Goal: Find specific page/section: Find specific page/section

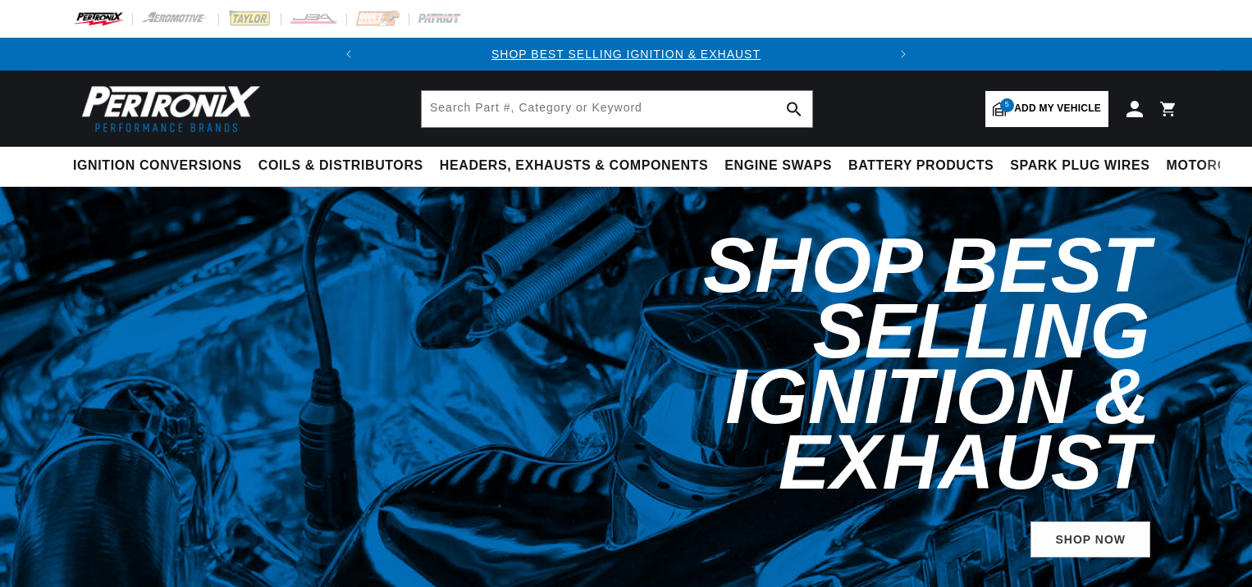
select select "1993"
select select "Ford"
select select "Thunderbird"
select select "5.0L"
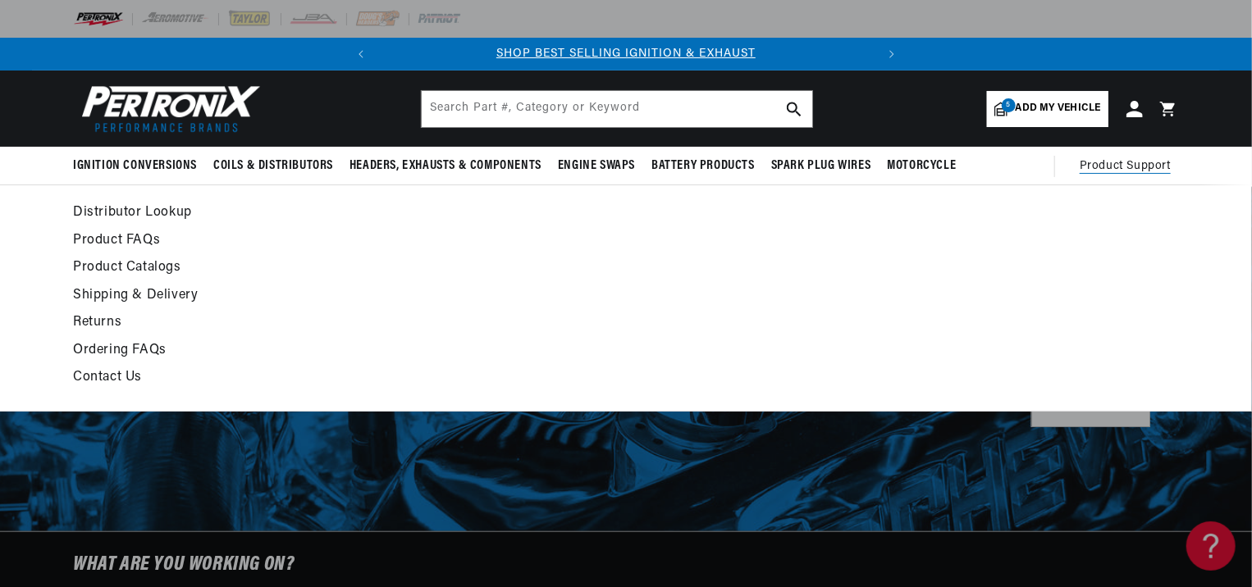
click at [137, 266] on link "Product Catalogs" at bounding box center [476, 268] width 806 height 23
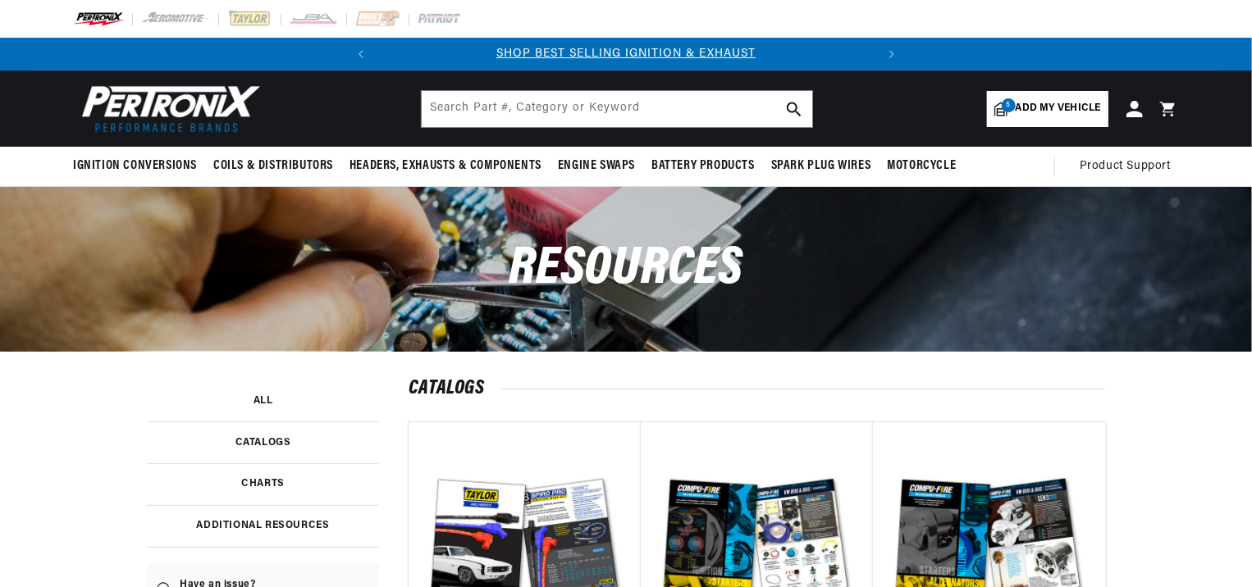
click at [279, 440] on link at bounding box center [263, 443] width 232 height 42
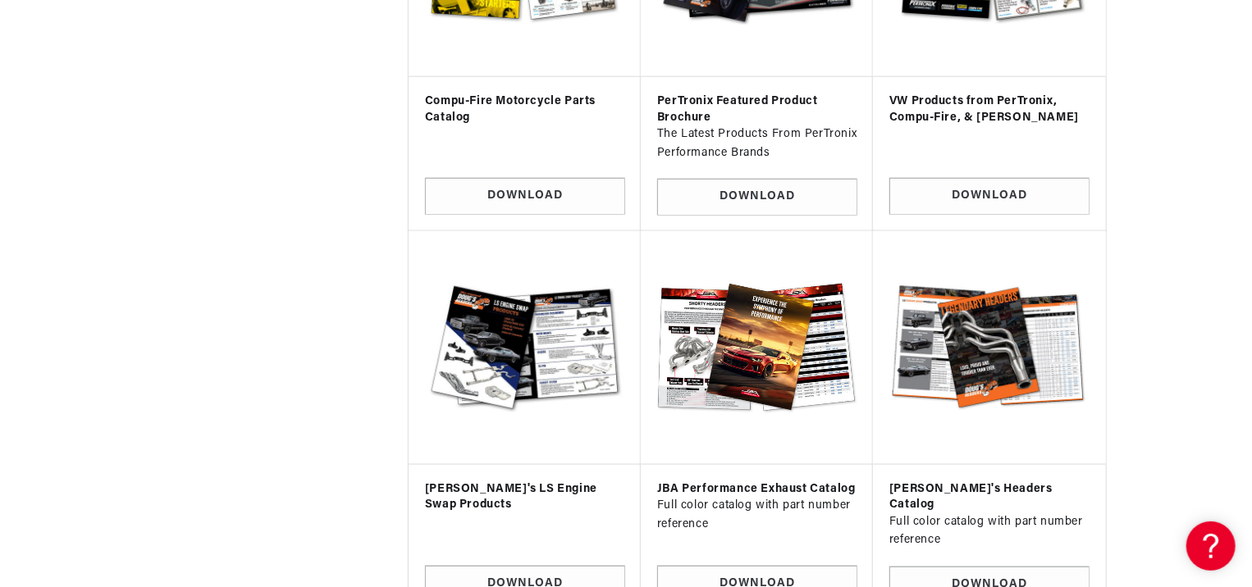
scroll to position [985, 0]
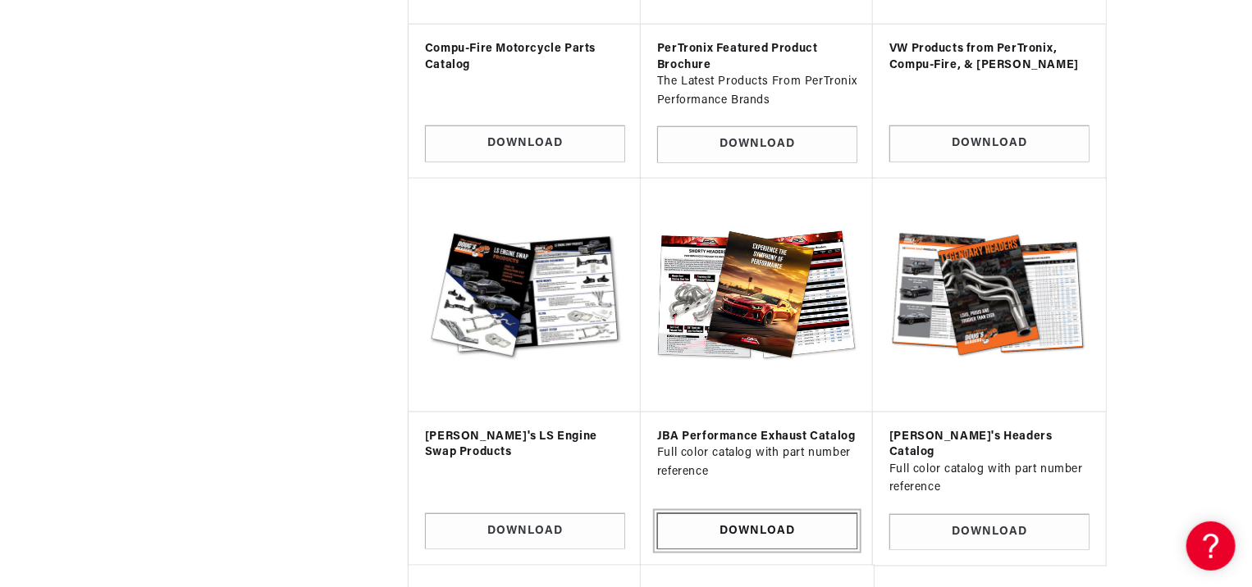
click at [725, 514] on link "Download" at bounding box center [757, 532] width 200 height 37
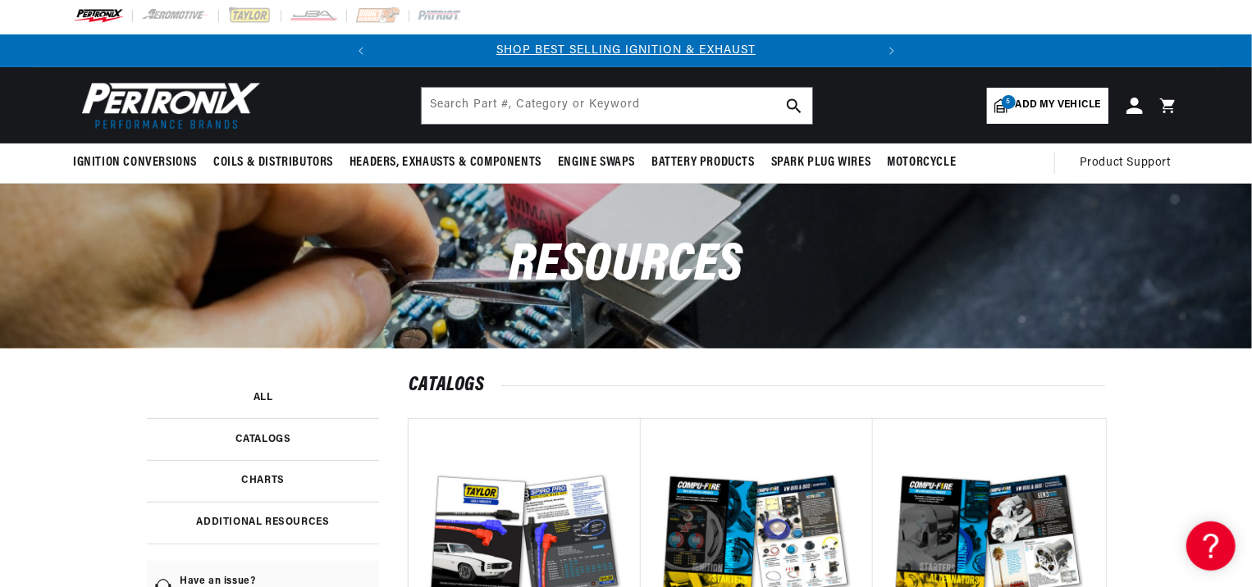
scroll to position [0, 0]
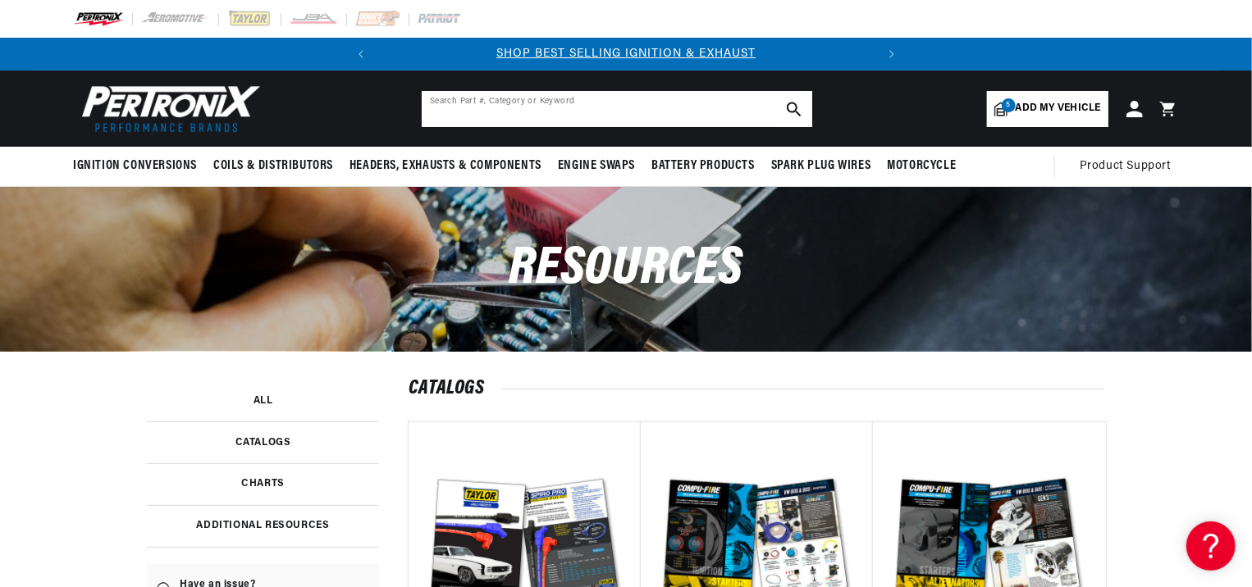
click at [478, 109] on input "text" at bounding box center [617, 109] width 391 height 36
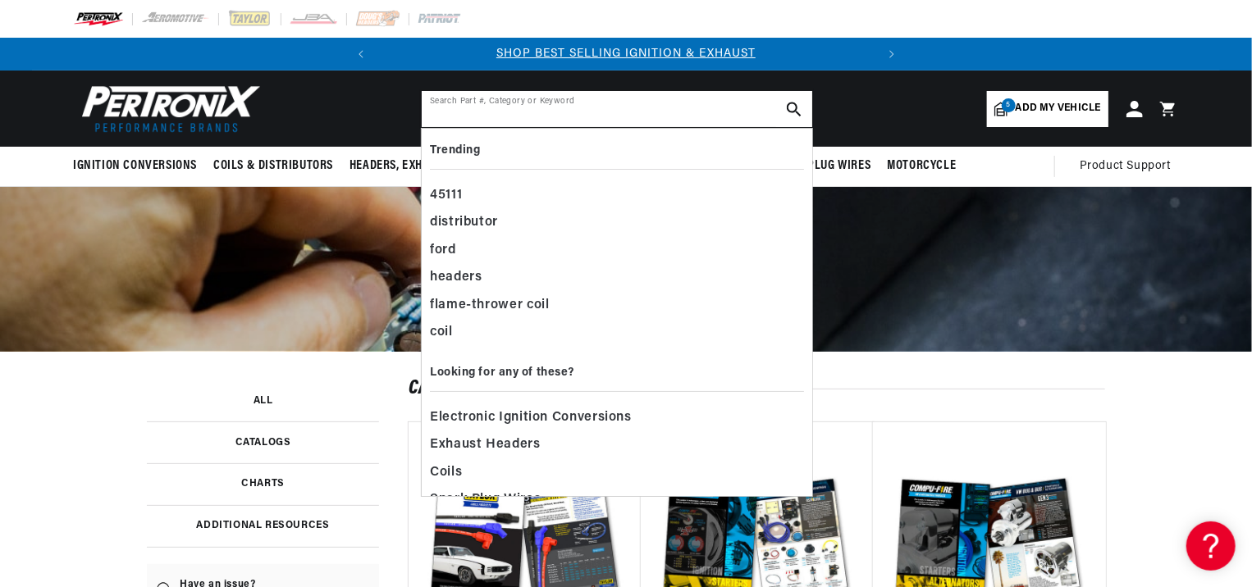
paste input "40-1538"
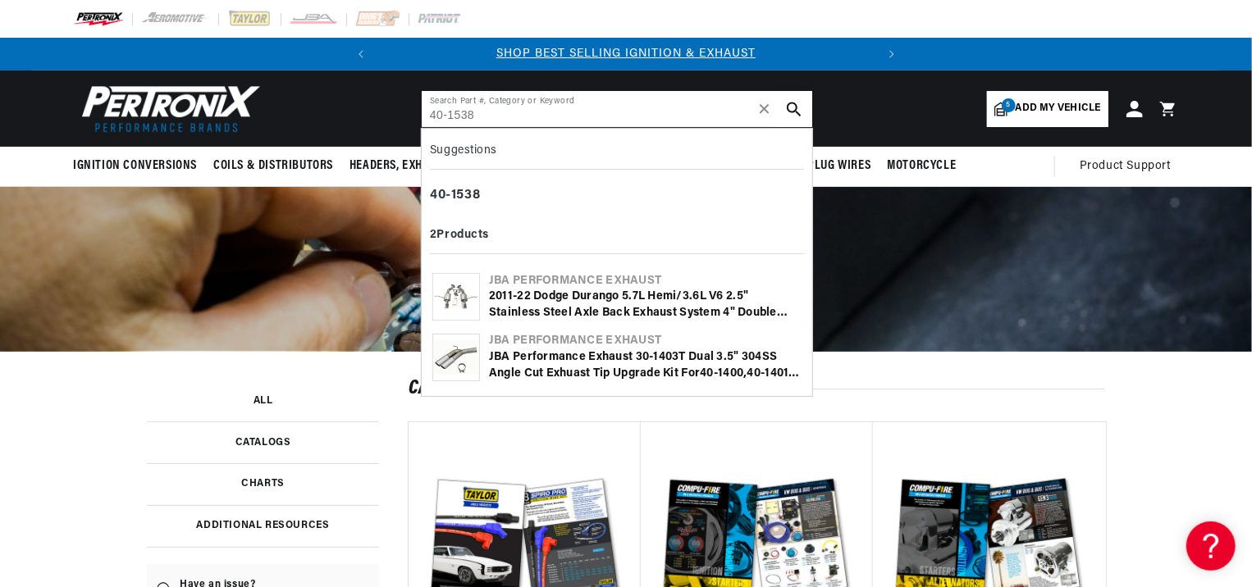
type input "40-1538"
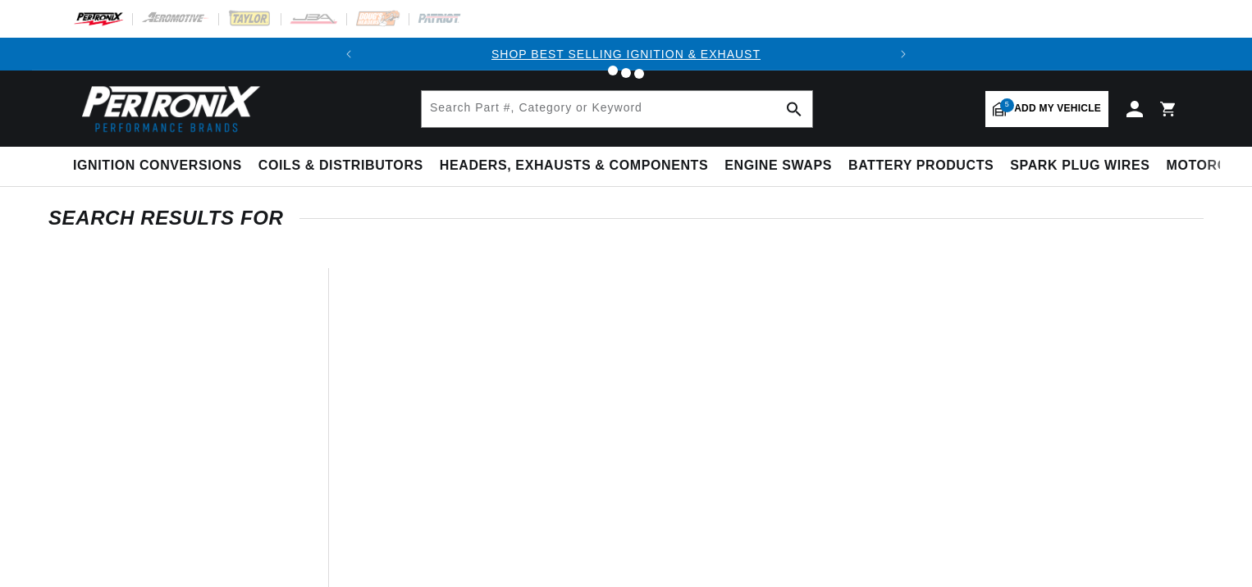
type input "40-1538"
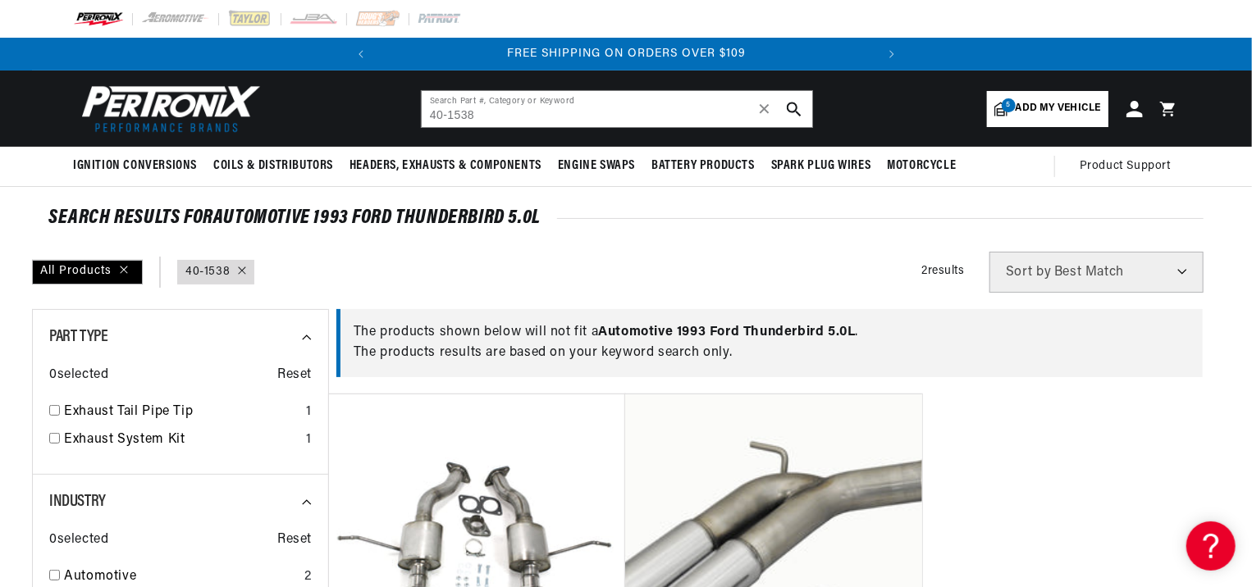
click at [151, 115] on img at bounding box center [167, 108] width 189 height 57
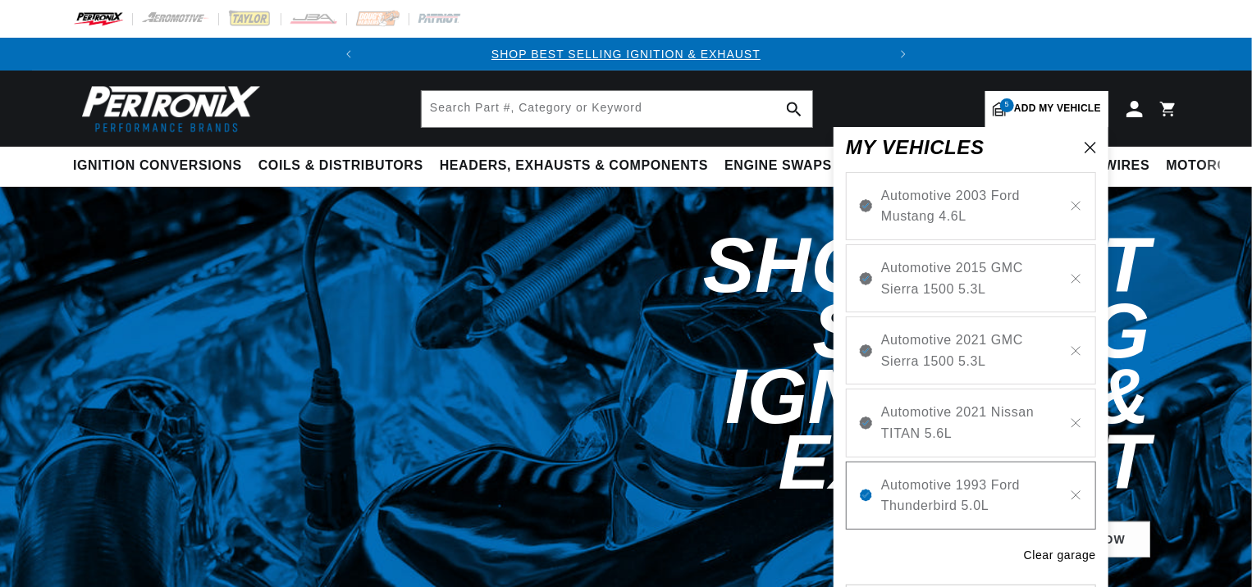
select select "1993"
select select "Ford"
select select "Thunderbird"
select select "5.0L"
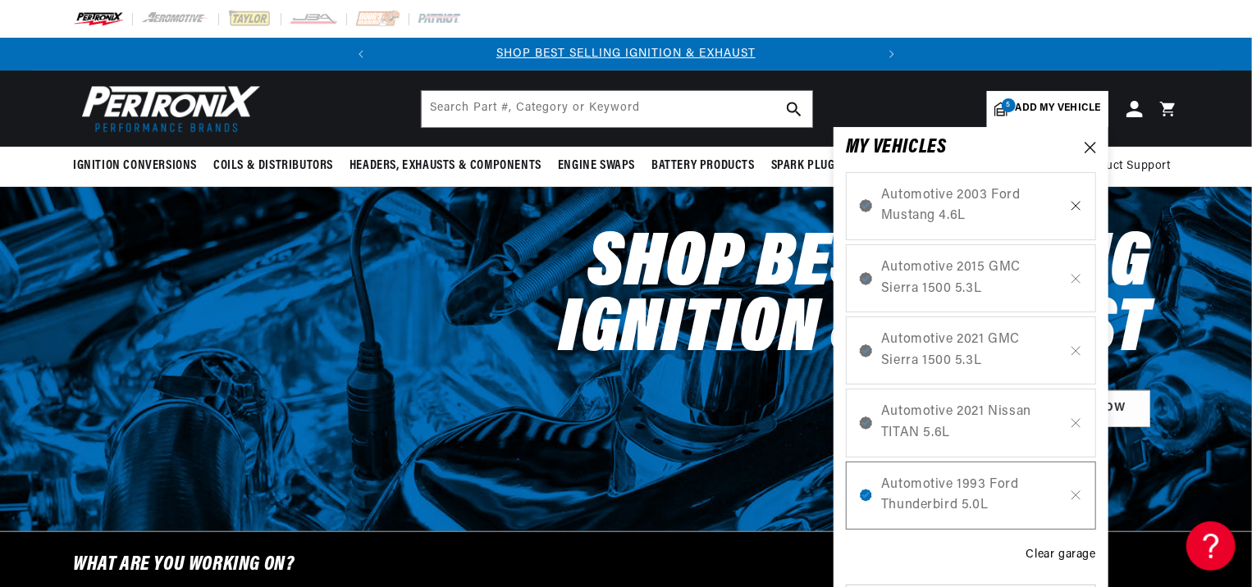
click at [1075, 207] on icon at bounding box center [1076, 205] width 14 height 13
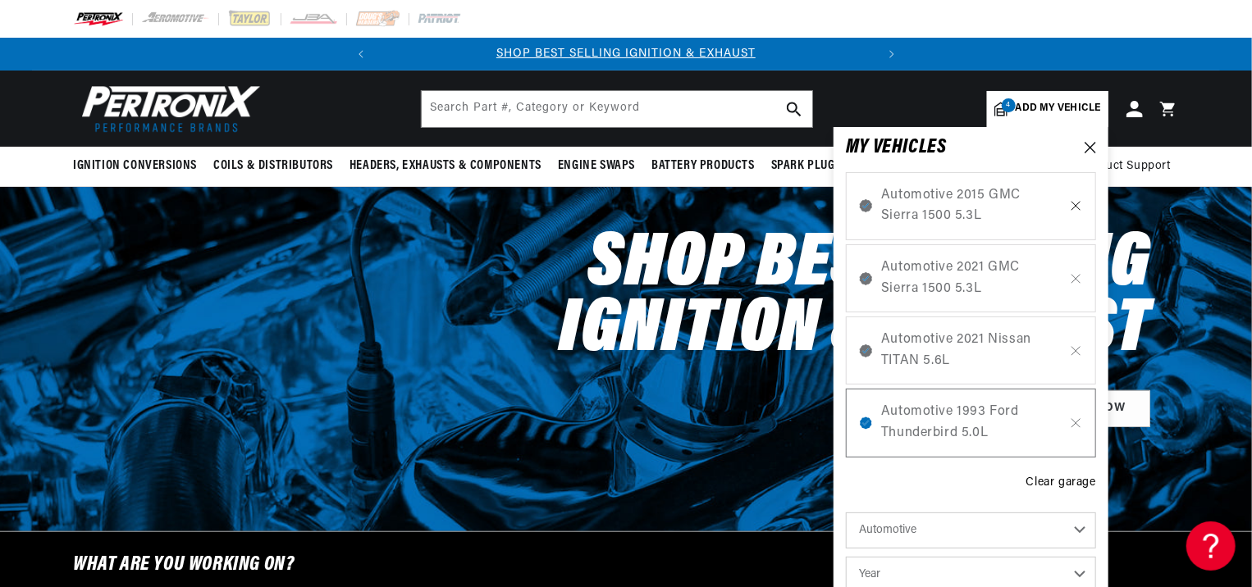
click at [1076, 206] on icon at bounding box center [1076, 206] width 8 height 8
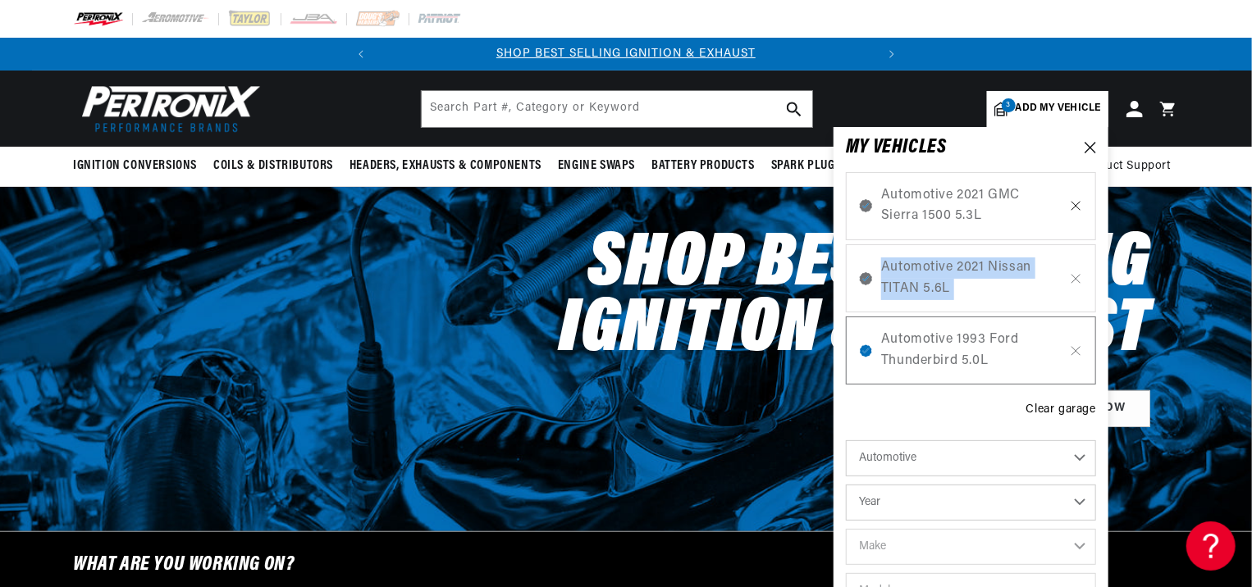
click at [1074, 205] on icon at bounding box center [1076, 205] width 14 height 13
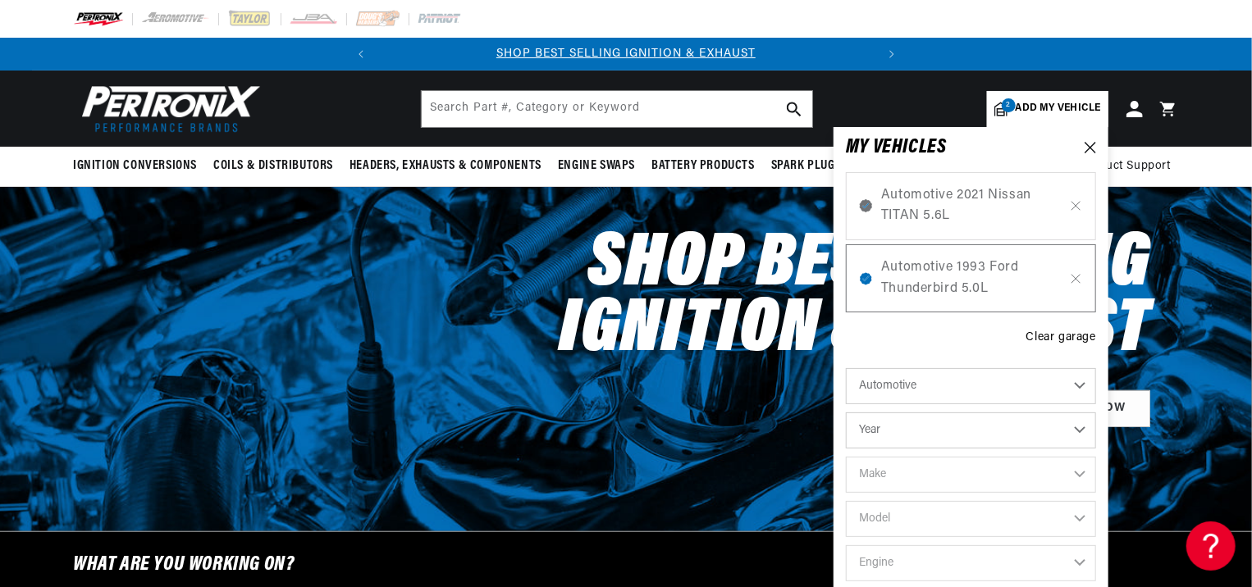
click at [1074, 205] on icon at bounding box center [1076, 205] width 14 height 13
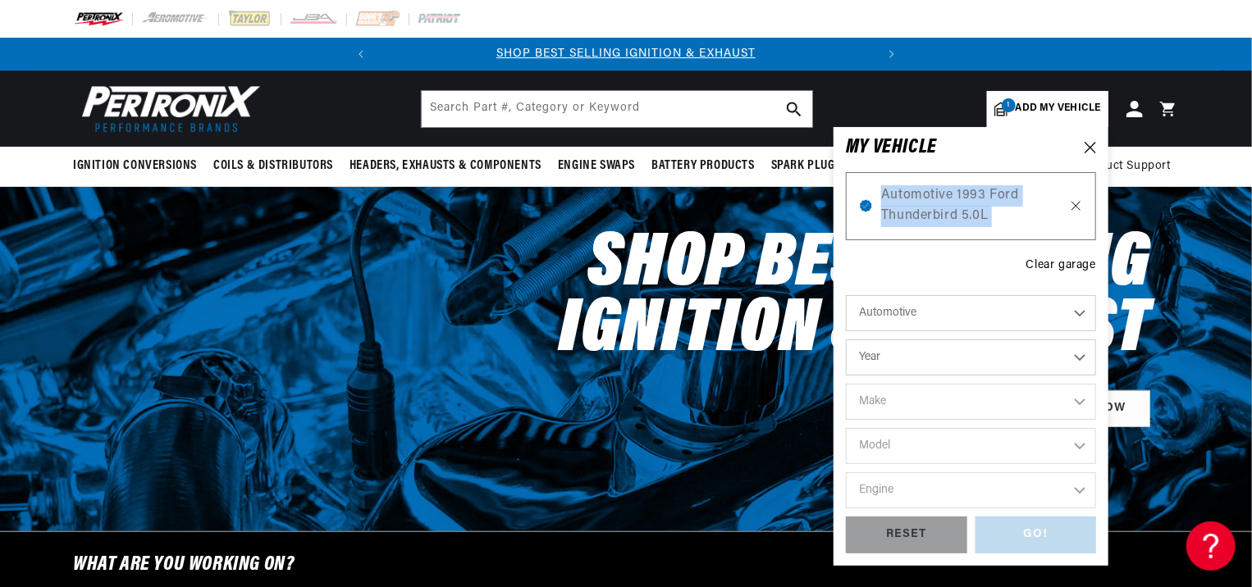
click at [1073, 204] on icon at bounding box center [1076, 205] width 14 height 13
select select "Year"
select select "Make"
select select "Model"
select select "Engine"
